Goal: Browse casually

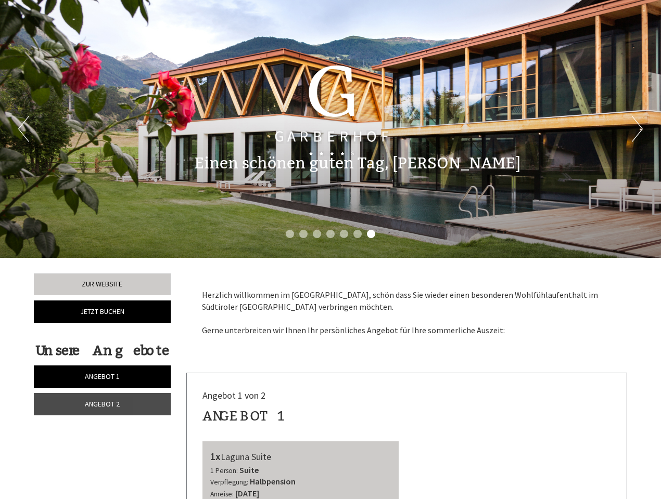
click at [330, 250] on div "Previous Next 1 2 3 4 5 6 7" at bounding box center [330, 129] width 661 height 258
click at [23, 129] on button "Previous" at bounding box center [23, 129] width 11 height 26
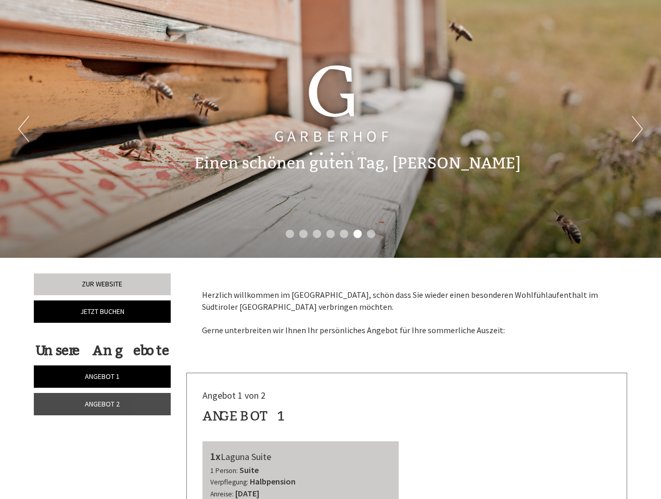
click at [637, 129] on button "Next" at bounding box center [636, 129] width 11 height 26
click at [290, 234] on li "1" at bounding box center [290, 234] width 8 height 8
click at [303, 234] on li "2" at bounding box center [303, 234] width 8 height 8
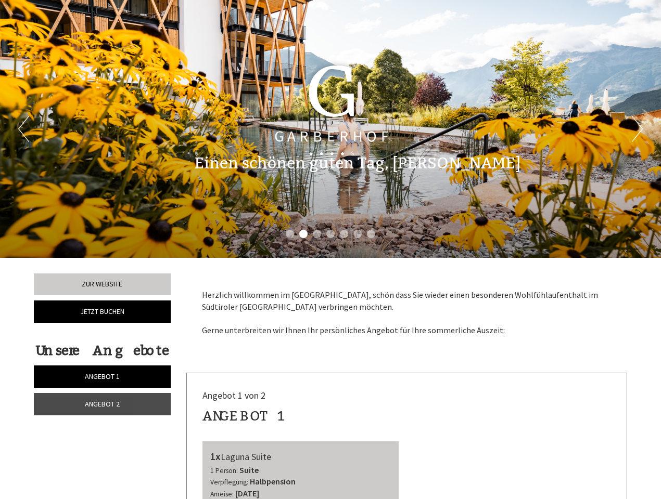
click at [317, 234] on li "3" at bounding box center [317, 234] width 8 height 8
click at [330, 234] on li "4" at bounding box center [330, 234] width 8 height 8
click at [344, 234] on li "5" at bounding box center [344, 234] width 8 height 8
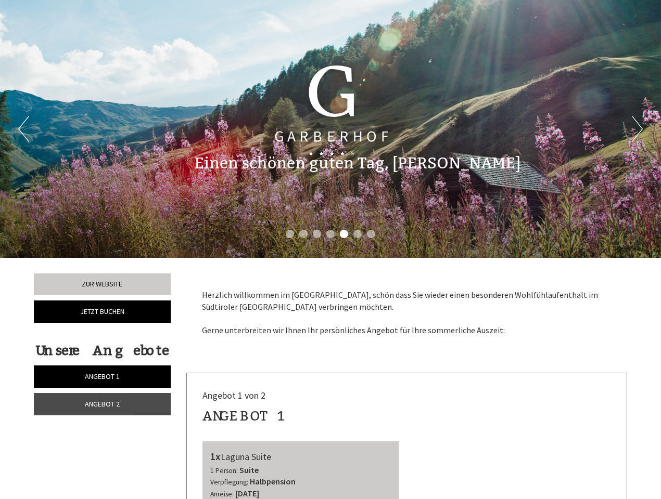
click at [357, 234] on li "6" at bounding box center [357, 234] width 8 height 8
click at [371, 234] on li "7" at bounding box center [371, 234] width 8 height 8
